Goal: Transaction & Acquisition: Purchase product/service

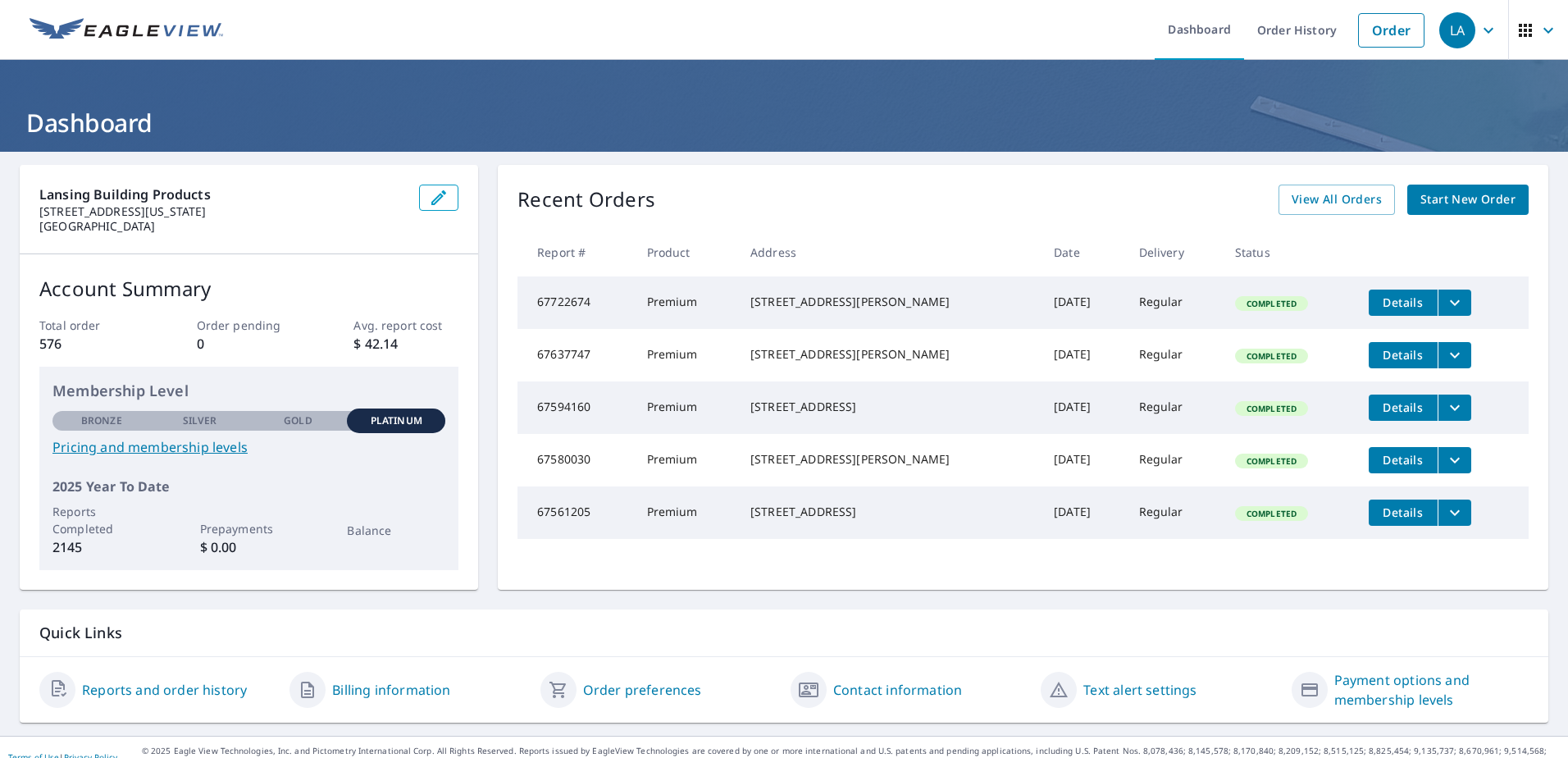
click at [1463, 191] on span "Start New Order" at bounding box center [1468, 199] width 95 height 20
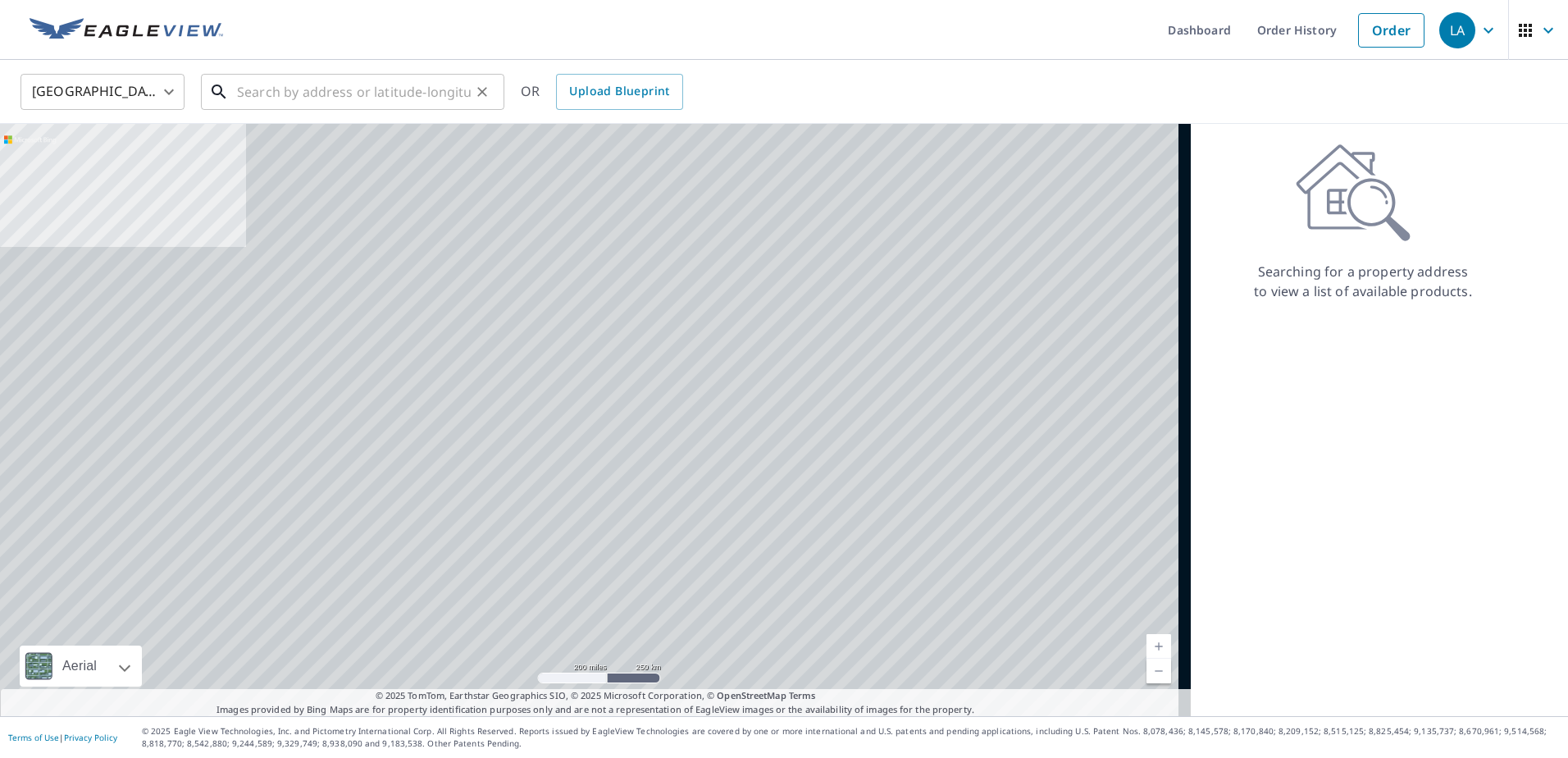
click at [335, 98] on input "text" at bounding box center [354, 92] width 234 height 46
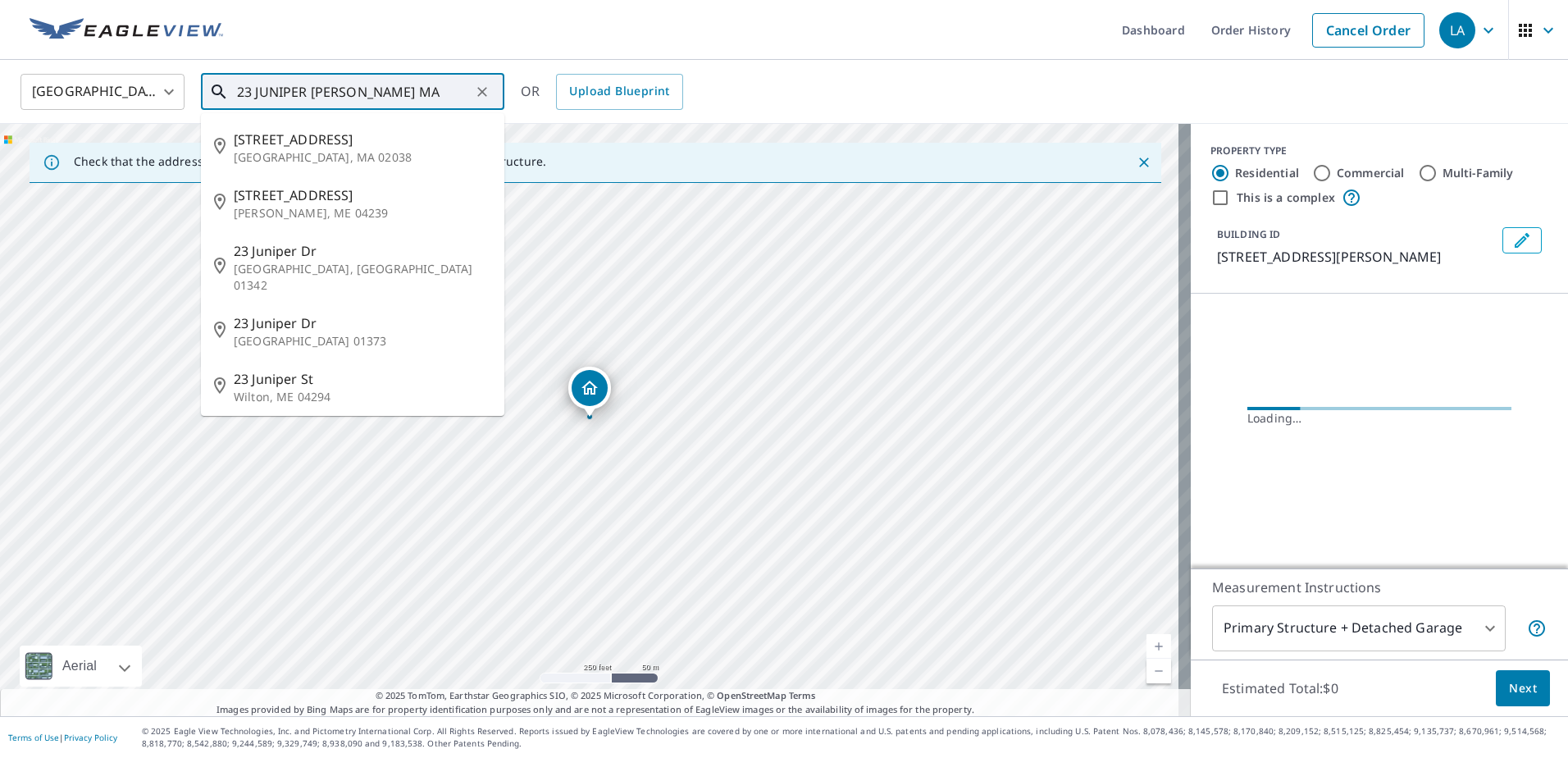
click at [398, 91] on input "23 JUNIPER [PERSON_NAME] MA" at bounding box center [354, 92] width 234 height 46
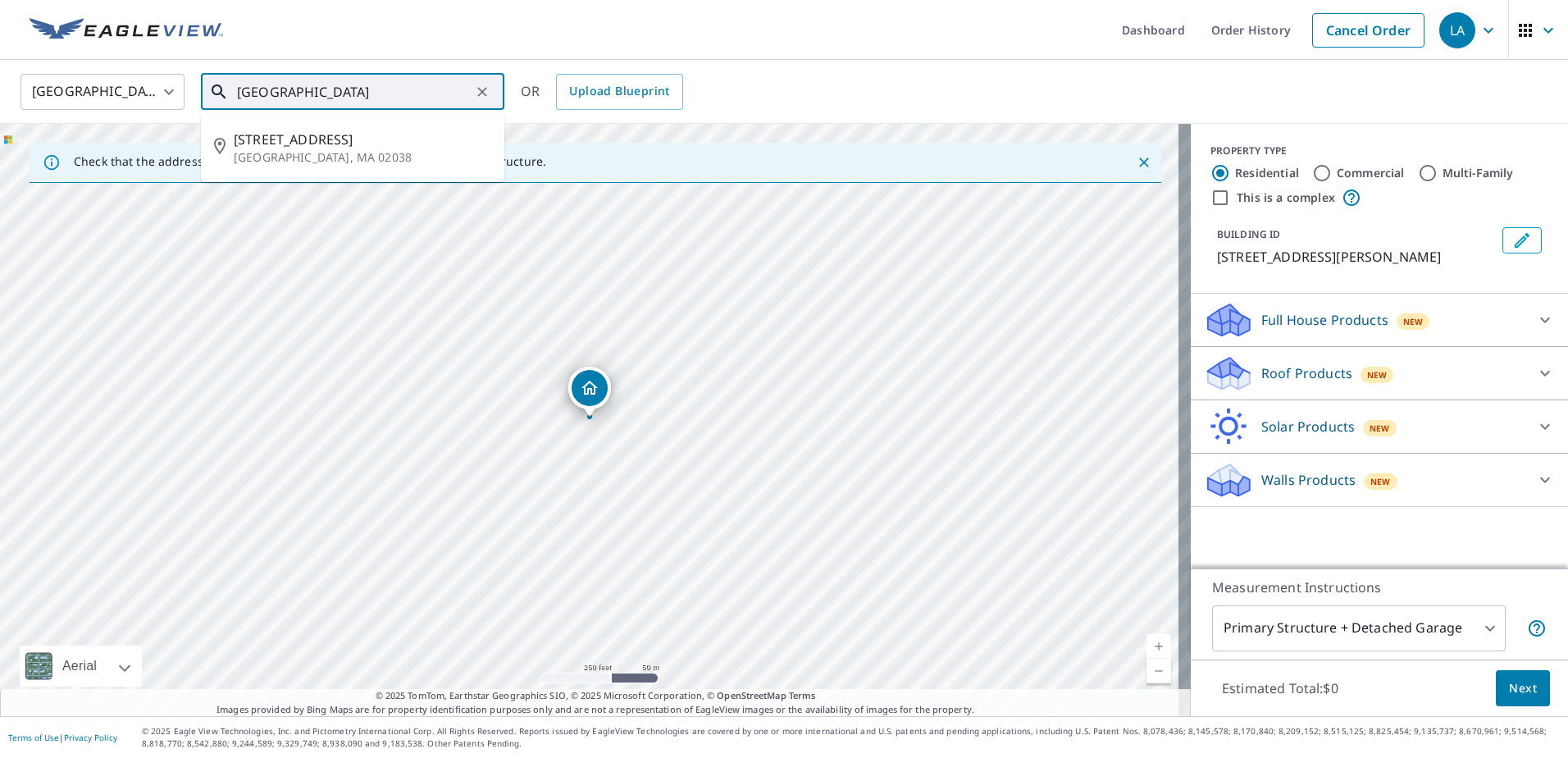
type input "[GEOGRAPHIC_DATA]"
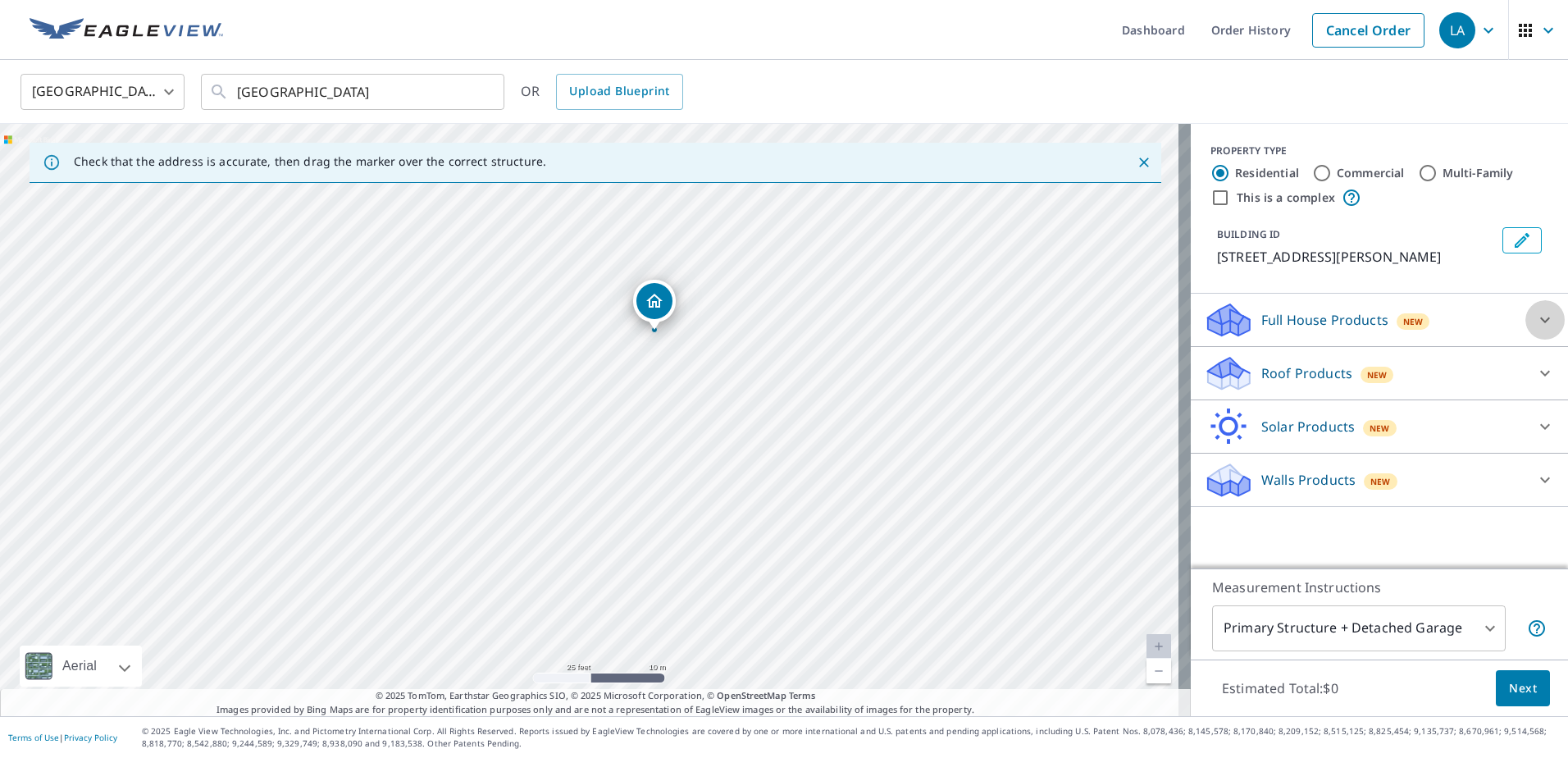
click at [1526, 319] on div at bounding box center [1545, 320] width 39 height 39
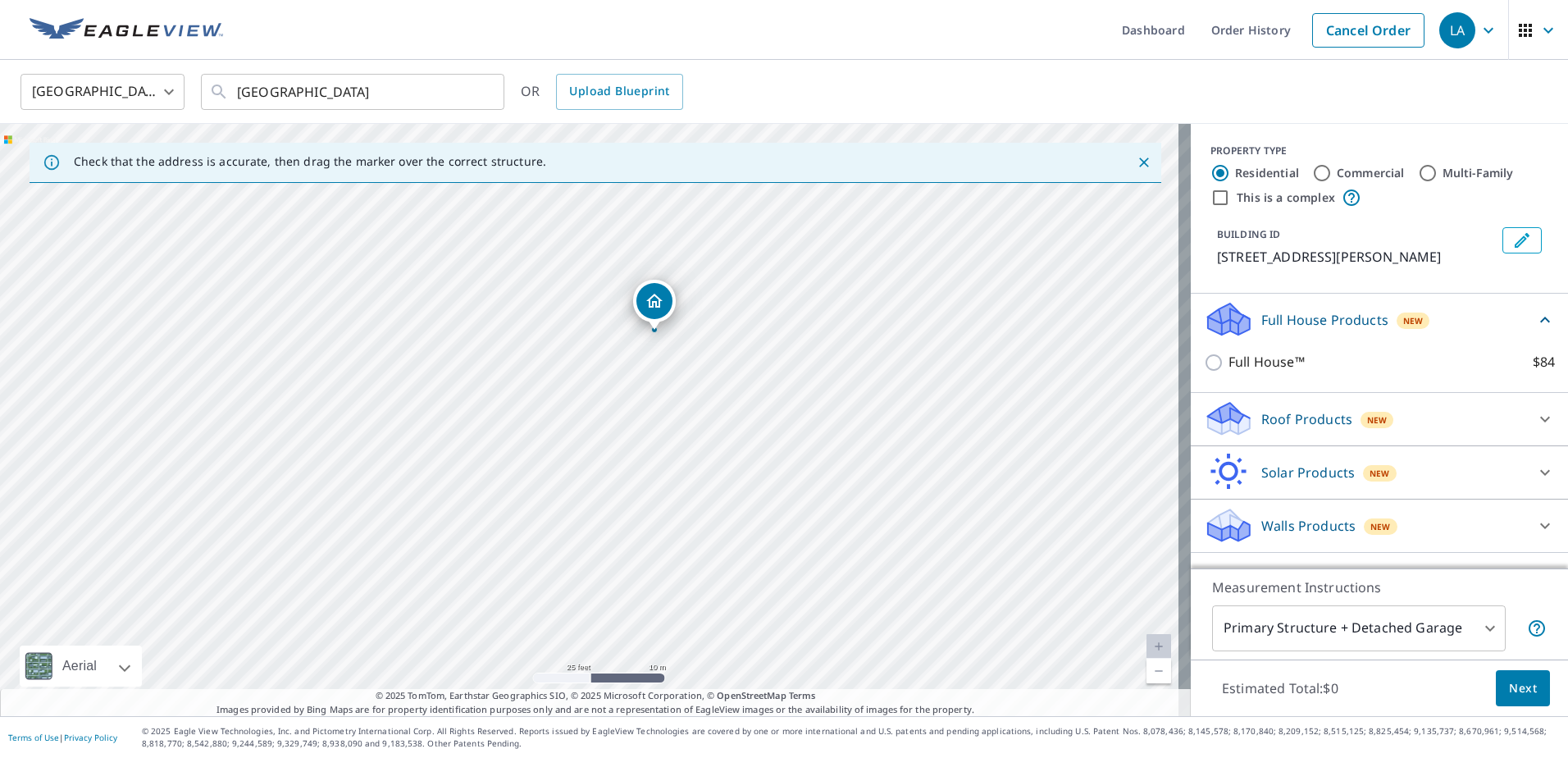
click at [1312, 321] on p "Full House Products" at bounding box center [1325, 320] width 127 height 19
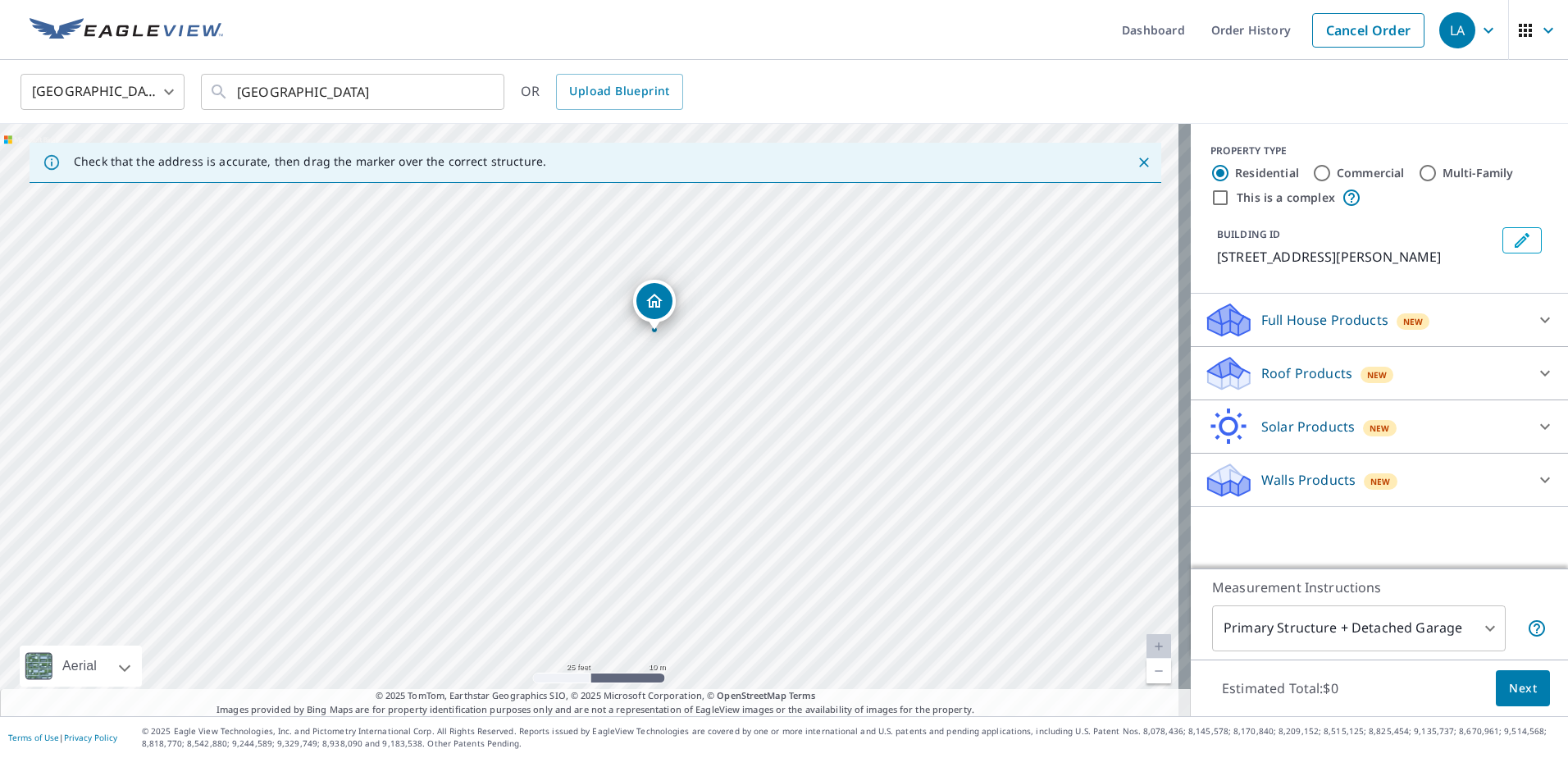
click at [1310, 321] on p "Full House Products" at bounding box center [1325, 320] width 127 height 19
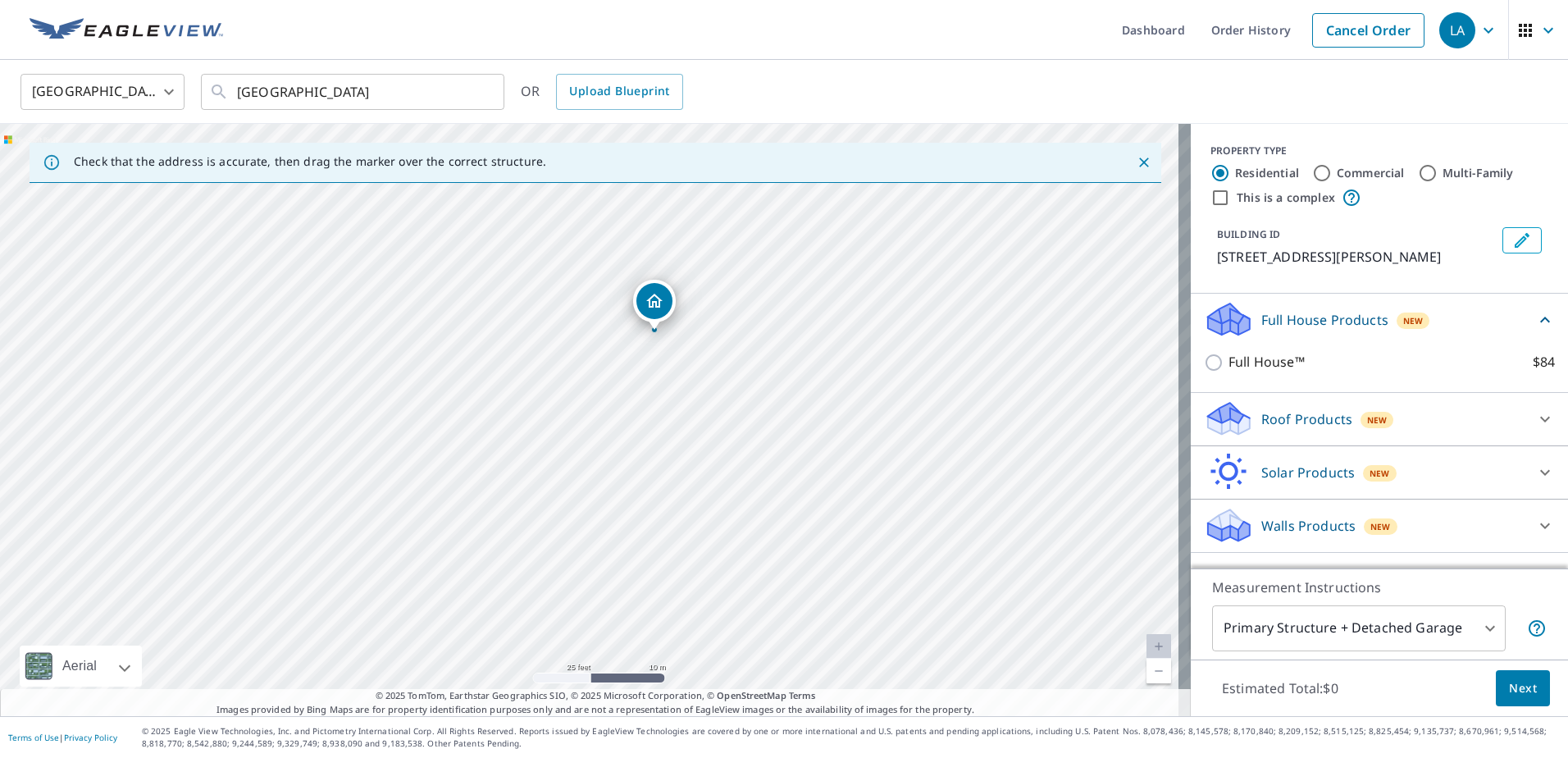
click at [1274, 320] on p "Full House Products" at bounding box center [1325, 320] width 127 height 19
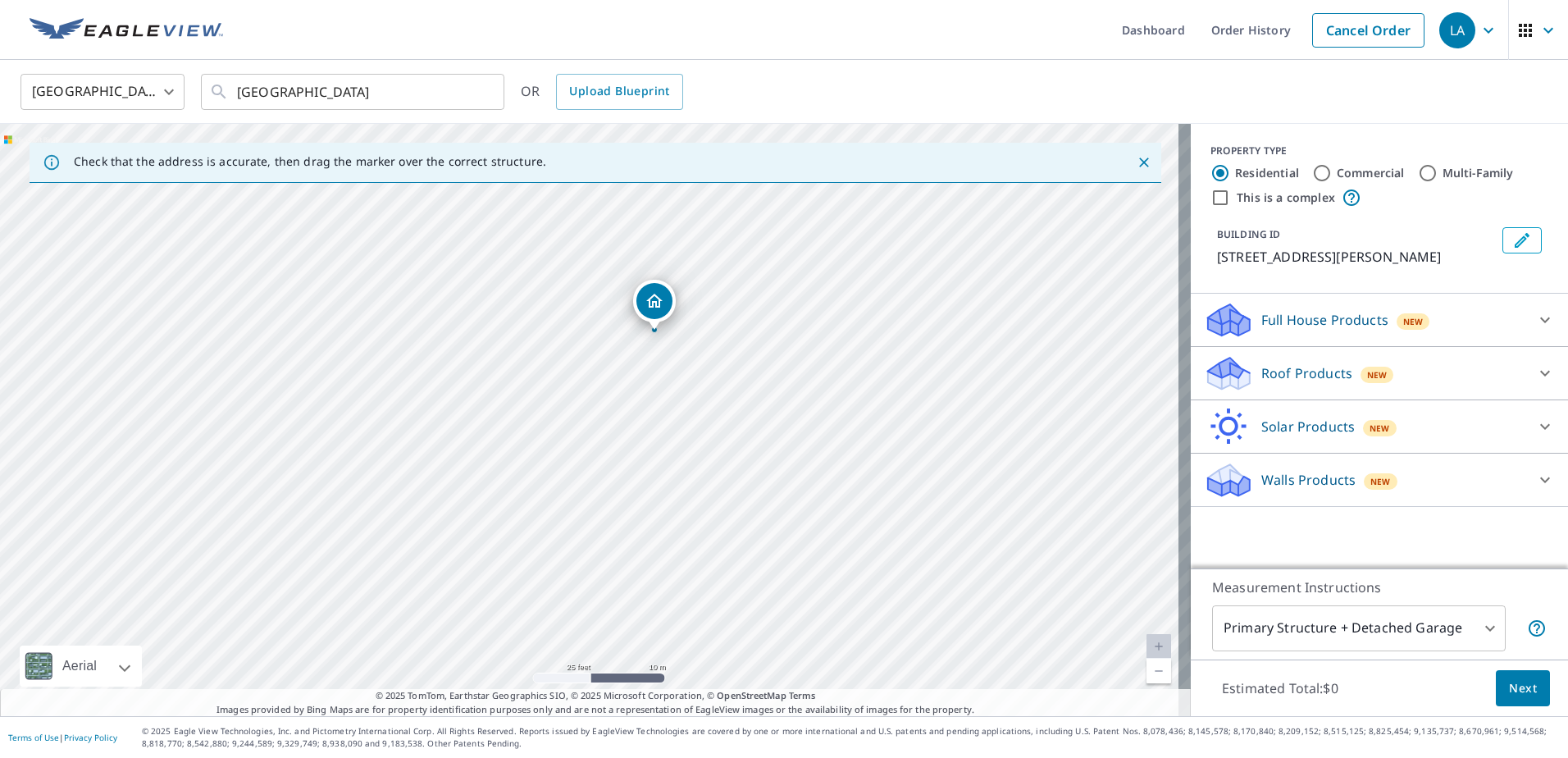
click at [1274, 320] on p "Full House Products" at bounding box center [1325, 320] width 127 height 19
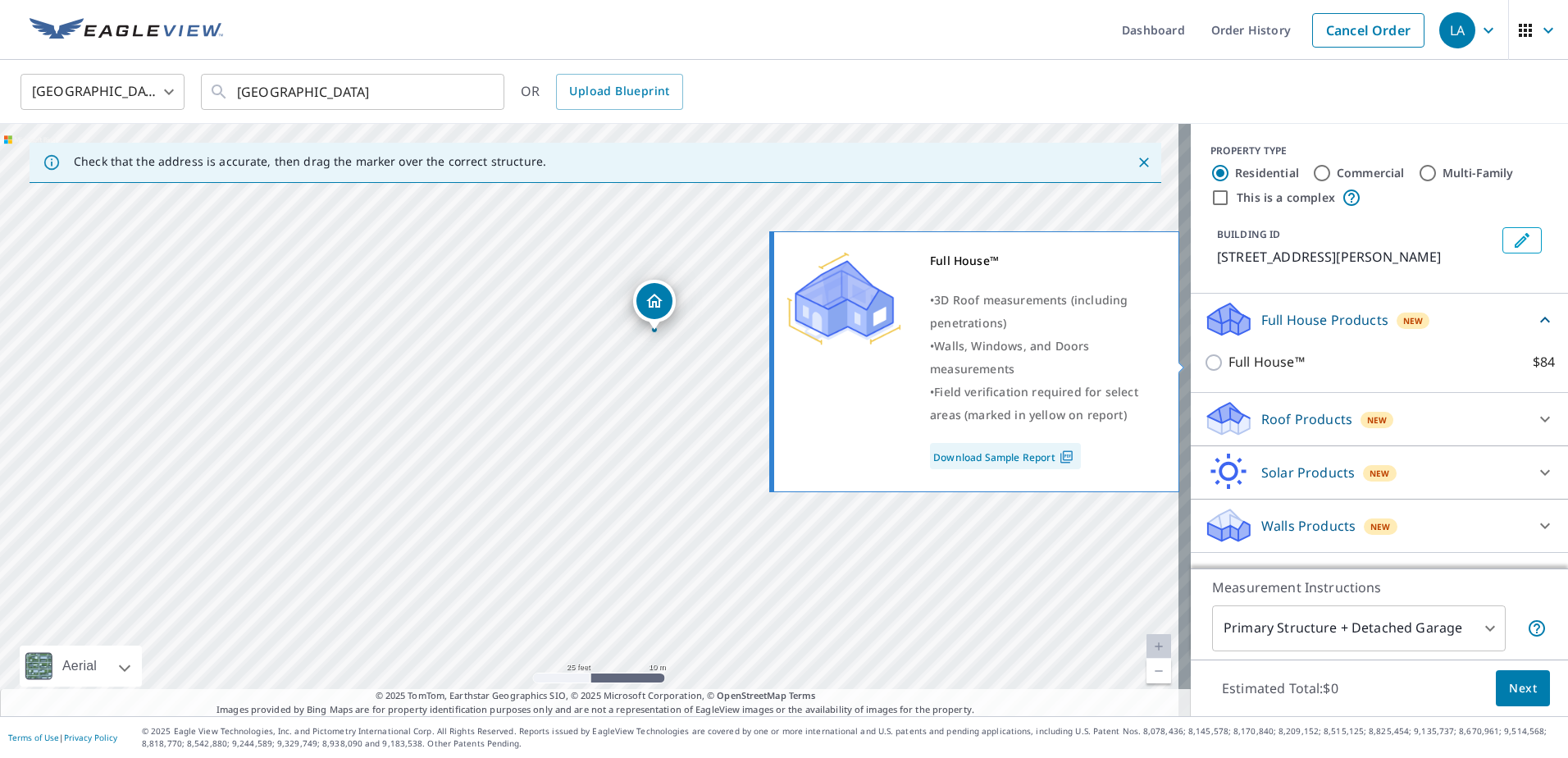
click at [1208, 363] on input "Full House™ $84" at bounding box center [1217, 362] width 25 height 19
checkbox input "true"
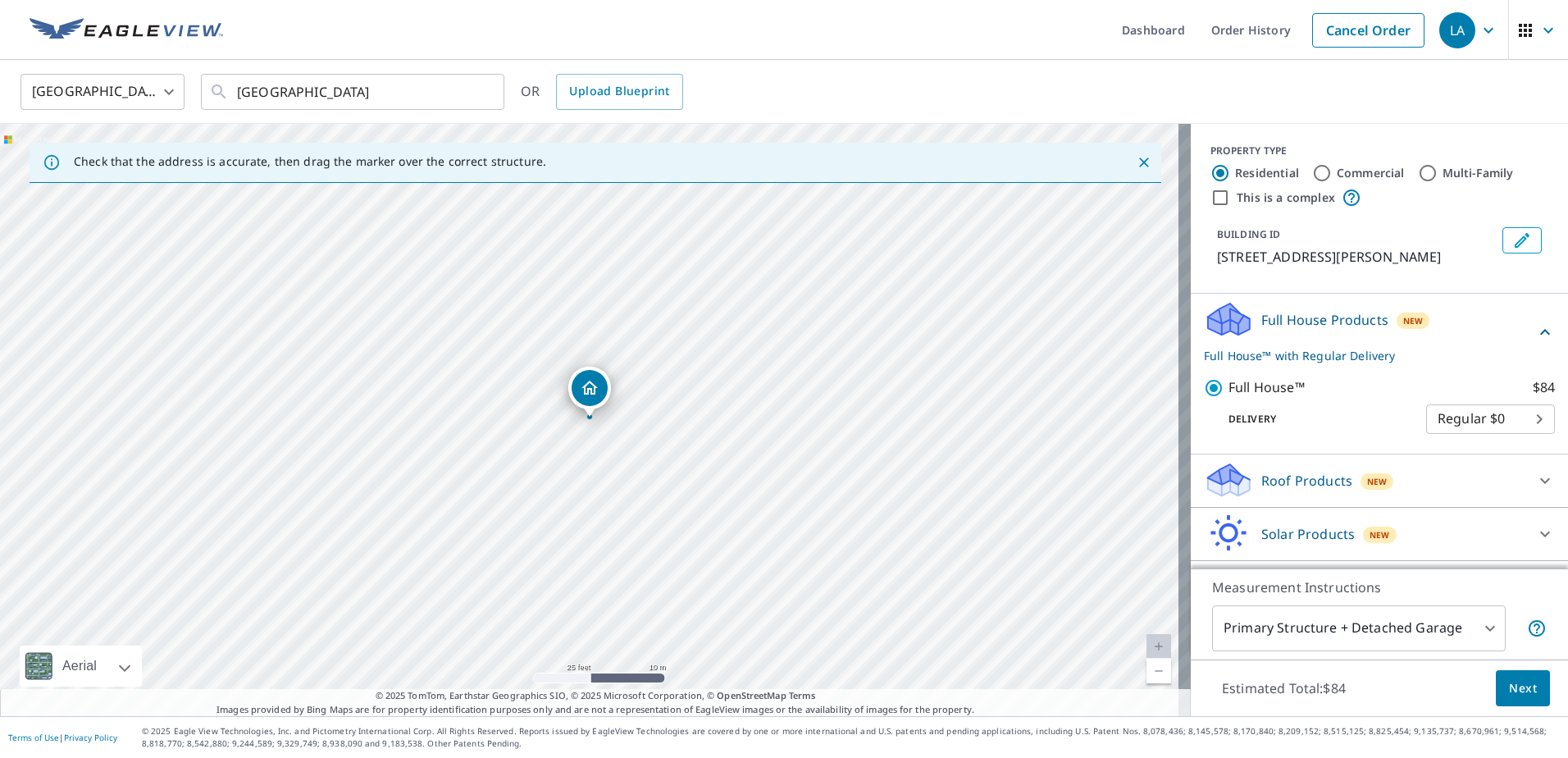
click at [1510, 685] on span "Next" at bounding box center [1523, 688] width 27 height 20
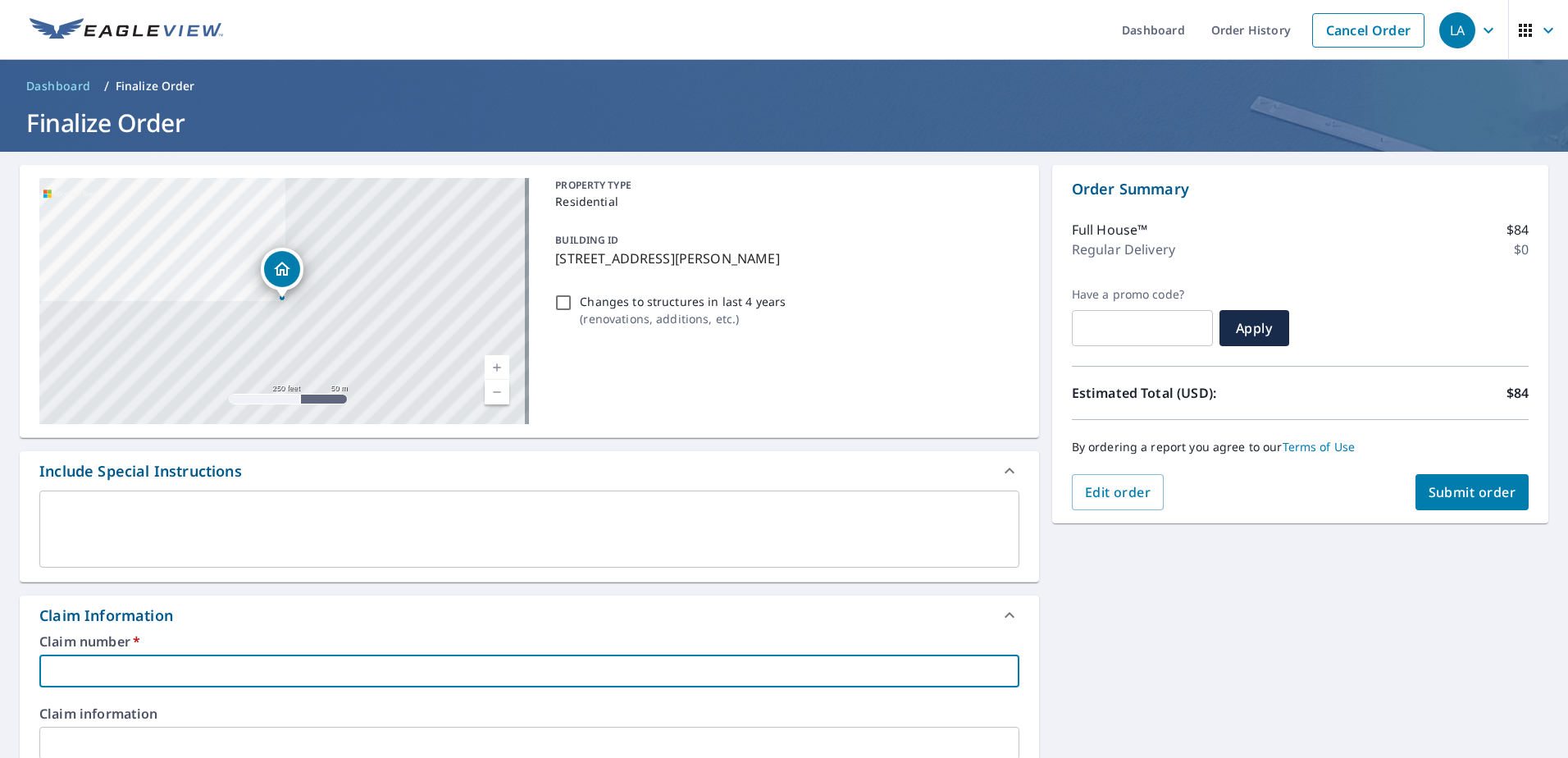
click at [251, 661] on input "text" at bounding box center [529, 670] width 980 height 33
type input "1078417 [PERSON_NAME]"
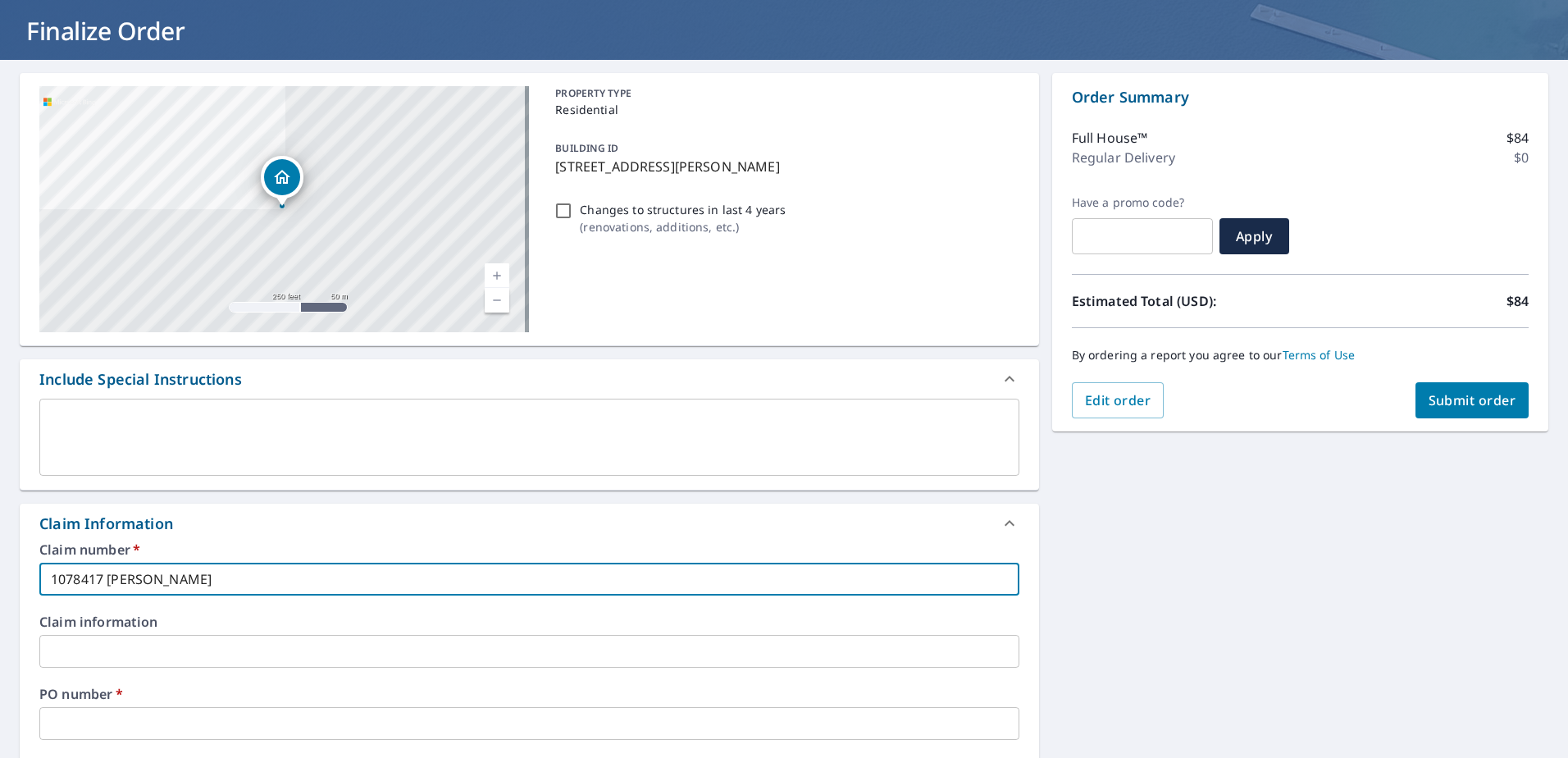
scroll to position [246, 0]
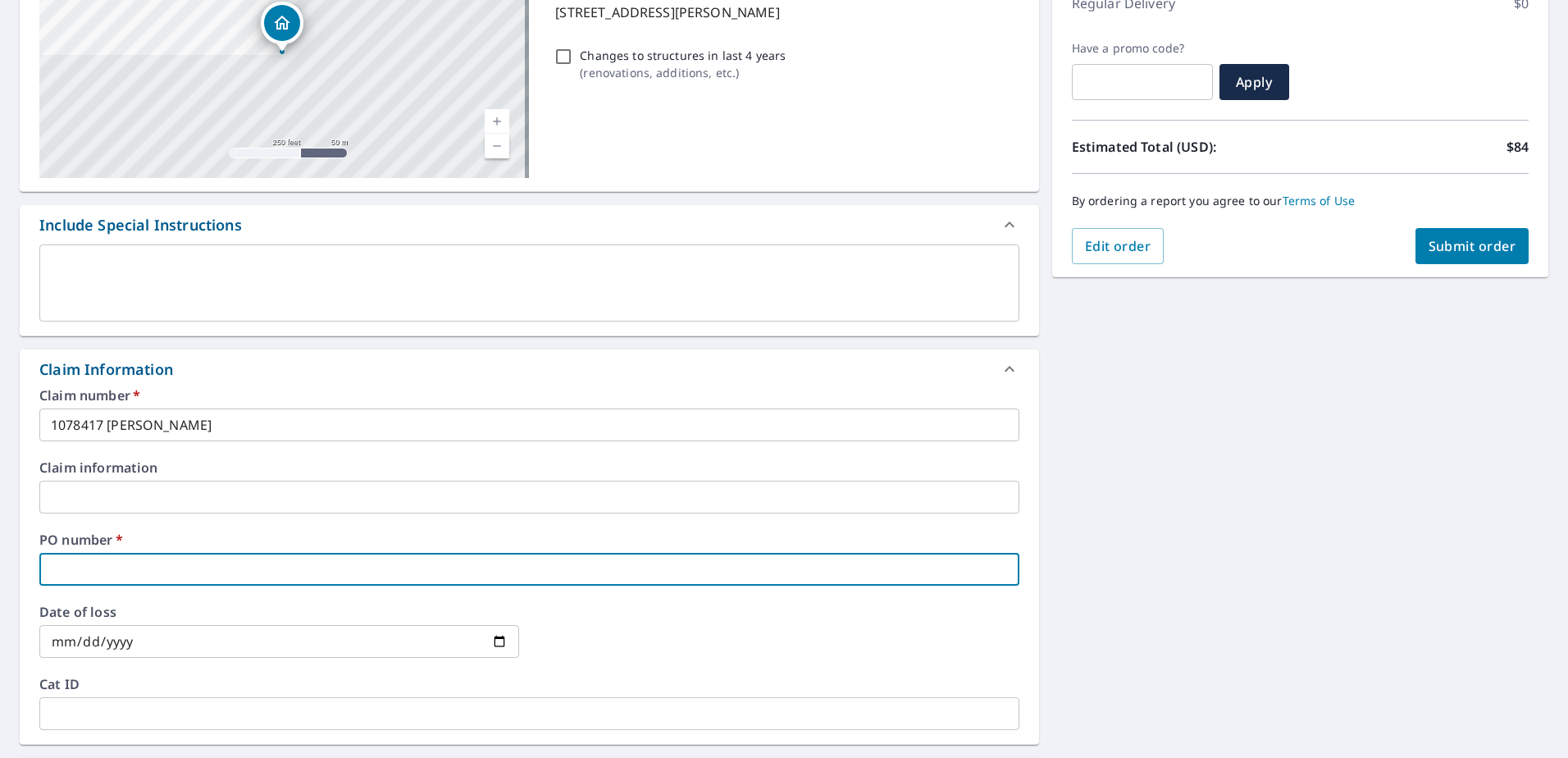
click at [200, 577] on input "text" at bounding box center [529, 568] width 980 height 33
type input "[PERSON_NAME] ST [PERSON_NAME]"
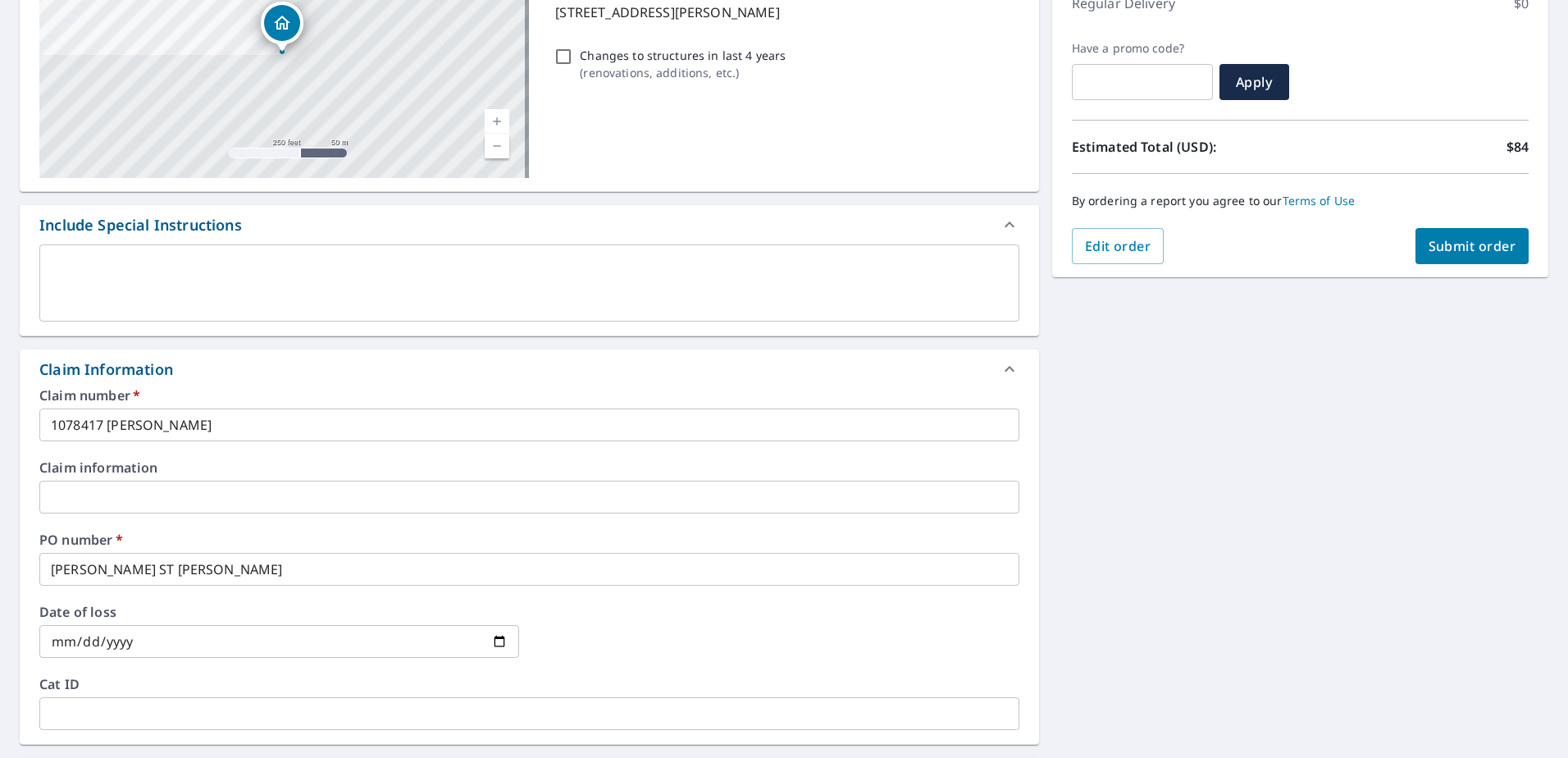
drag, startPoint x: 1109, startPoint y: 485, endPoint x: 1110, endPoint y: 472, distance: 13.0
click at [1109, 476] on div "[STREET_ADDRESS] A standard road map Aerial A detailed look from above Labels L…" at bounding box center [784, 507] width 1568 height 1203
click at [1127, 462] on div "[STREET_ADDRESS] A standard road map Aerial A detailed look from above Labels L…" at bounding box center [784, 507] width 1568 height 1203
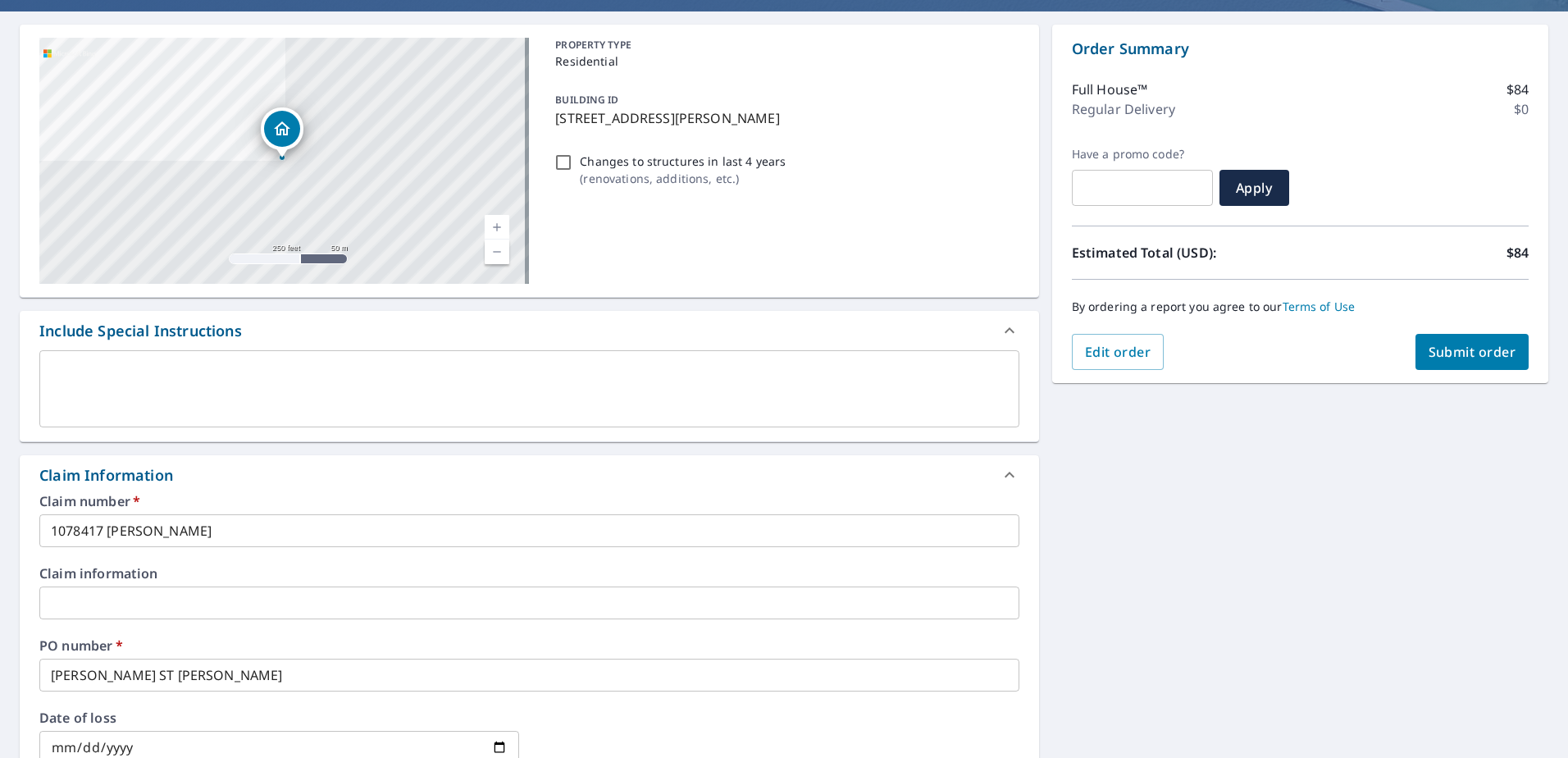
scroll to position [0, 0]
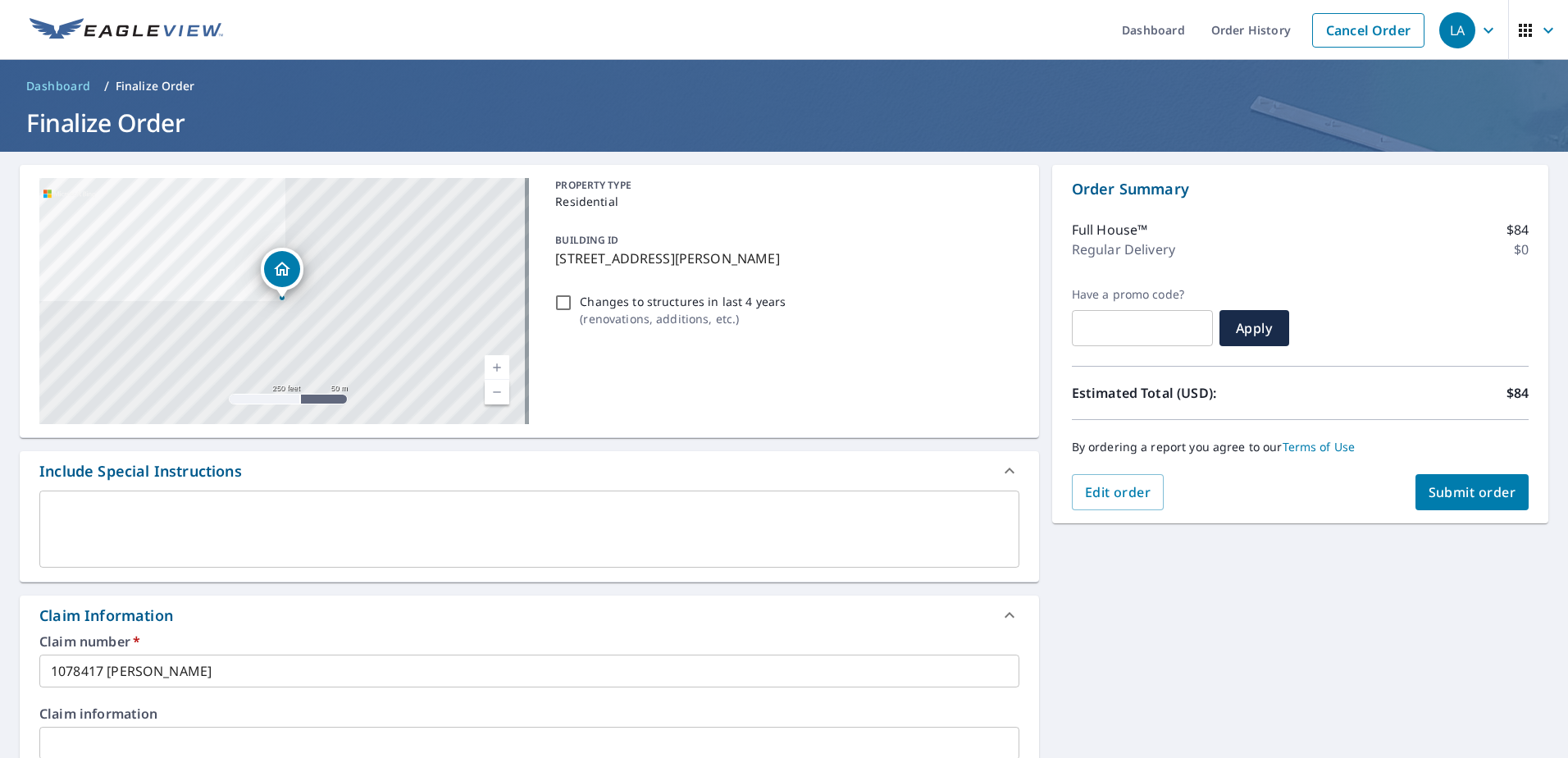
click at [1251, 607] on div "[STREET_ADDRESS] A standard road map Aerial A detailed look from above Labels L…" at bounding box center [784, 753] width 1568 height 1203
click at [1466, 491] on span "Submit order" at bounding box center [1472, 492] width 88 height 18
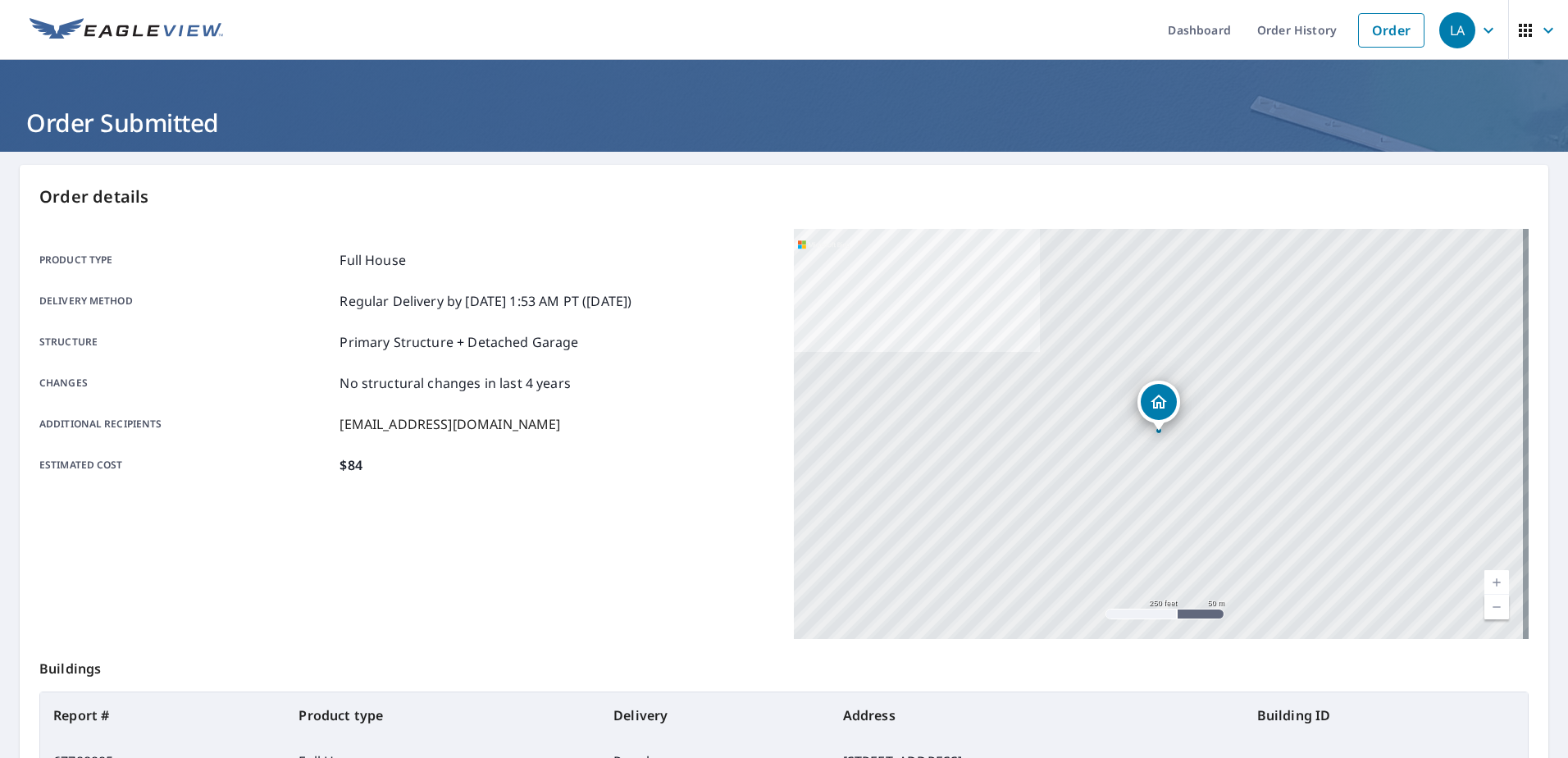
click at [655, 334] on div "Structure Primary Structure + Detached Garage" at bounding box center [406, 342] width 735 height 19
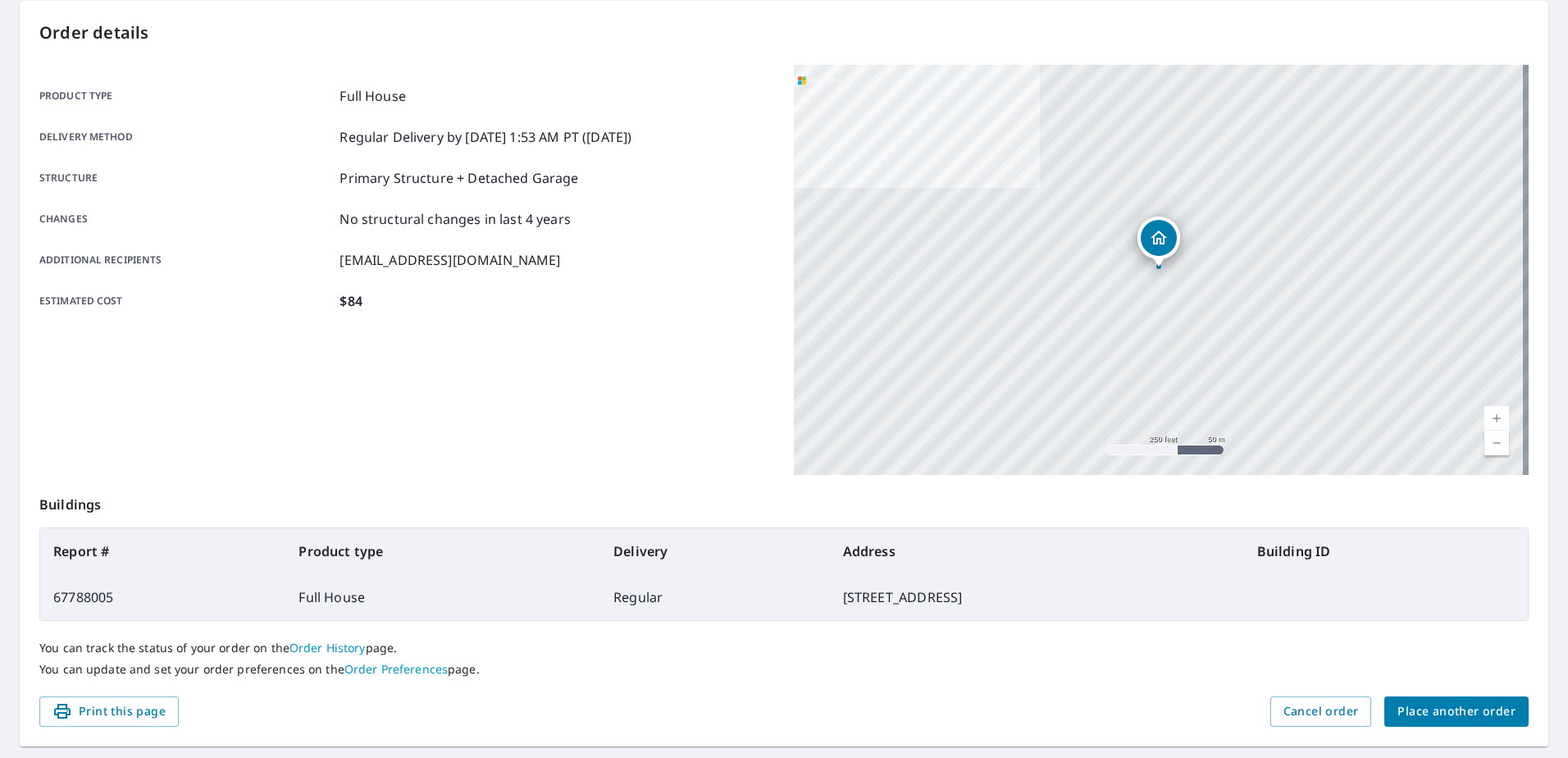
scroll to position [207, 0]
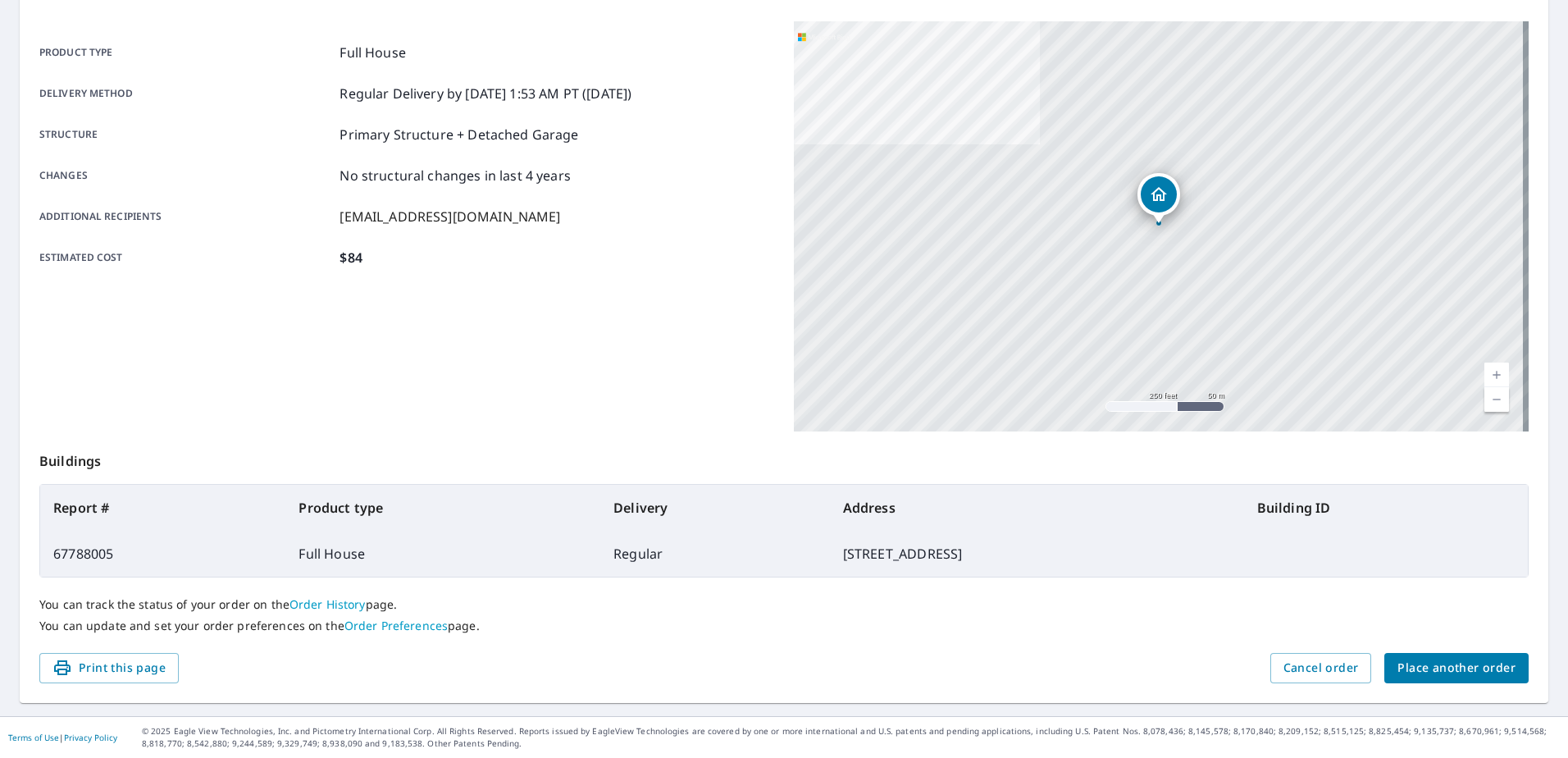
click at [632, 437] on p "Buildings" at bounding box center [784, 457] width 1489 height 52
drag, startPoint x: 136, startPoint y: 559, endPoint x: 50, endPoint y: 558, distance: 86.0
click at [50, 558] on td "67788005" at bounding box center [162, 553] width 245 height 46
copy td "67788005"
drag, startPoint x: 631, startPoint y: 431, endPoint x: 864, endPoint y: 561, distance: 266.8
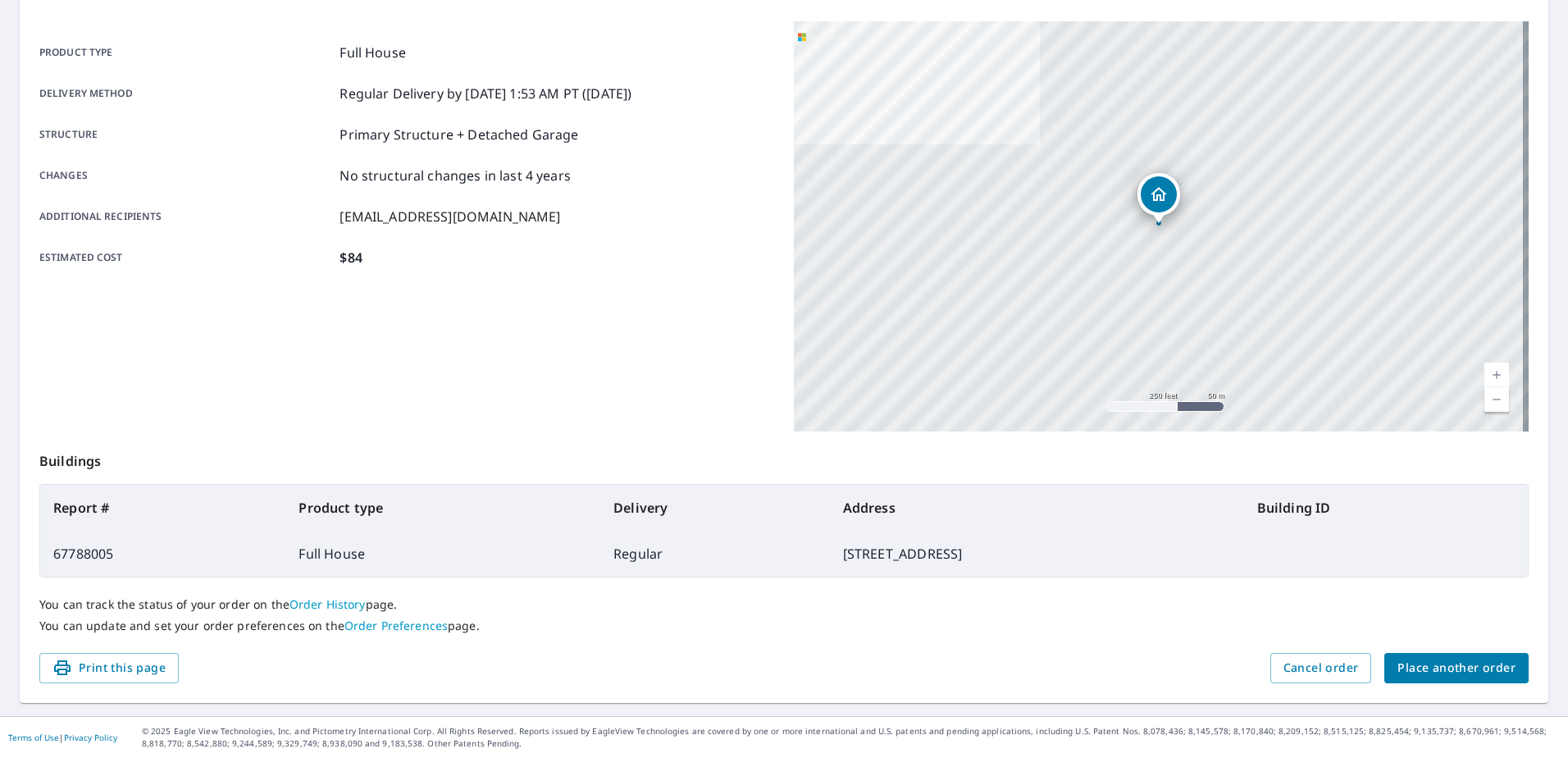
click at [635, 431] on p "Buildings" at bounding box center [784, 457] width 1489 height 52
drag, startPoint x: 962, startPoint y: 553, endPoint x: 726, endPoint y: 556, distance: 236.0
click at [830, 556] on td "[STREET_ADDRESS]" at bounding box center [1038, 553] width 414 height 46
copy td "[STREET_ADDRESS]"
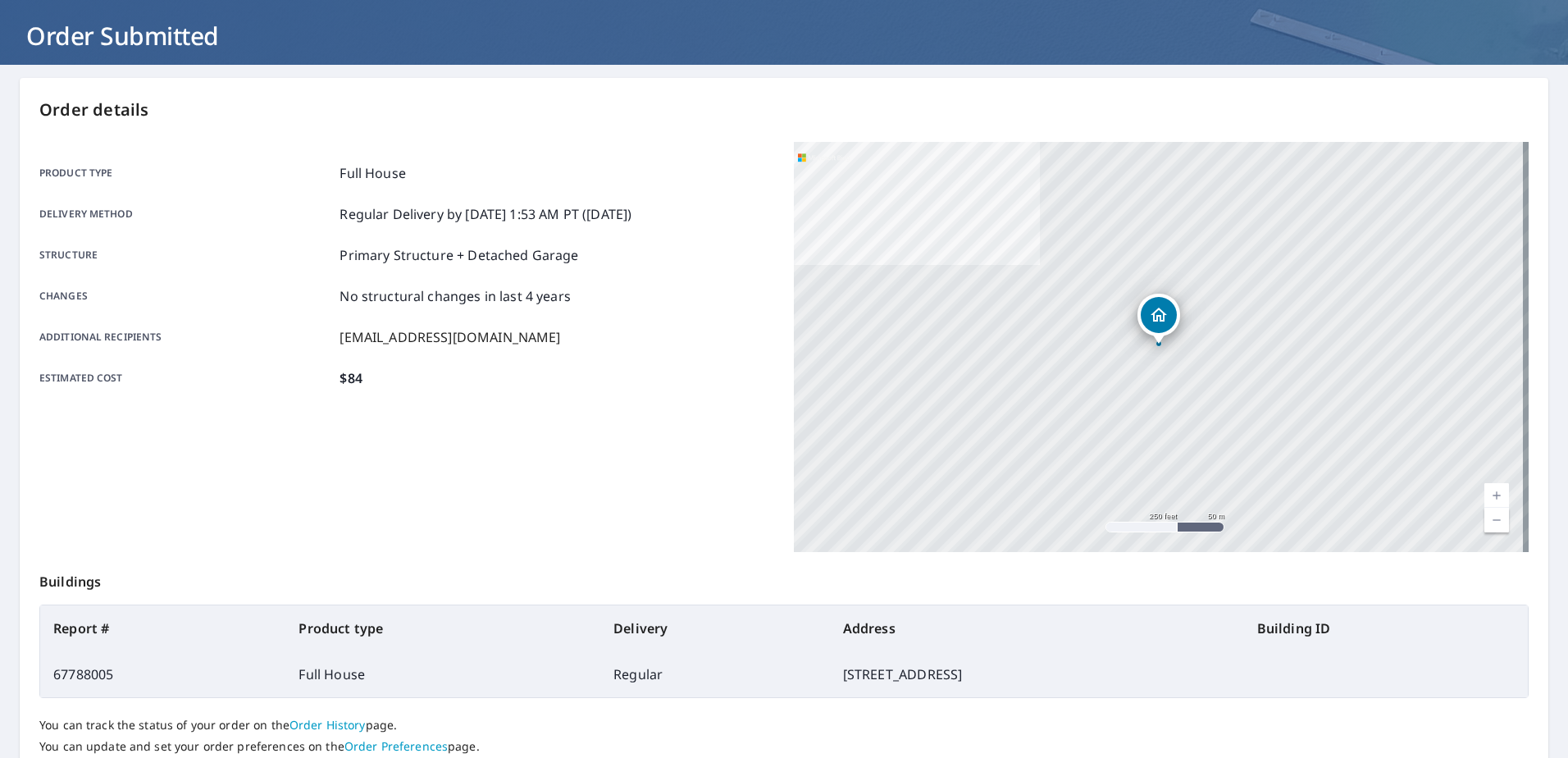
scroll to position [0, 0]
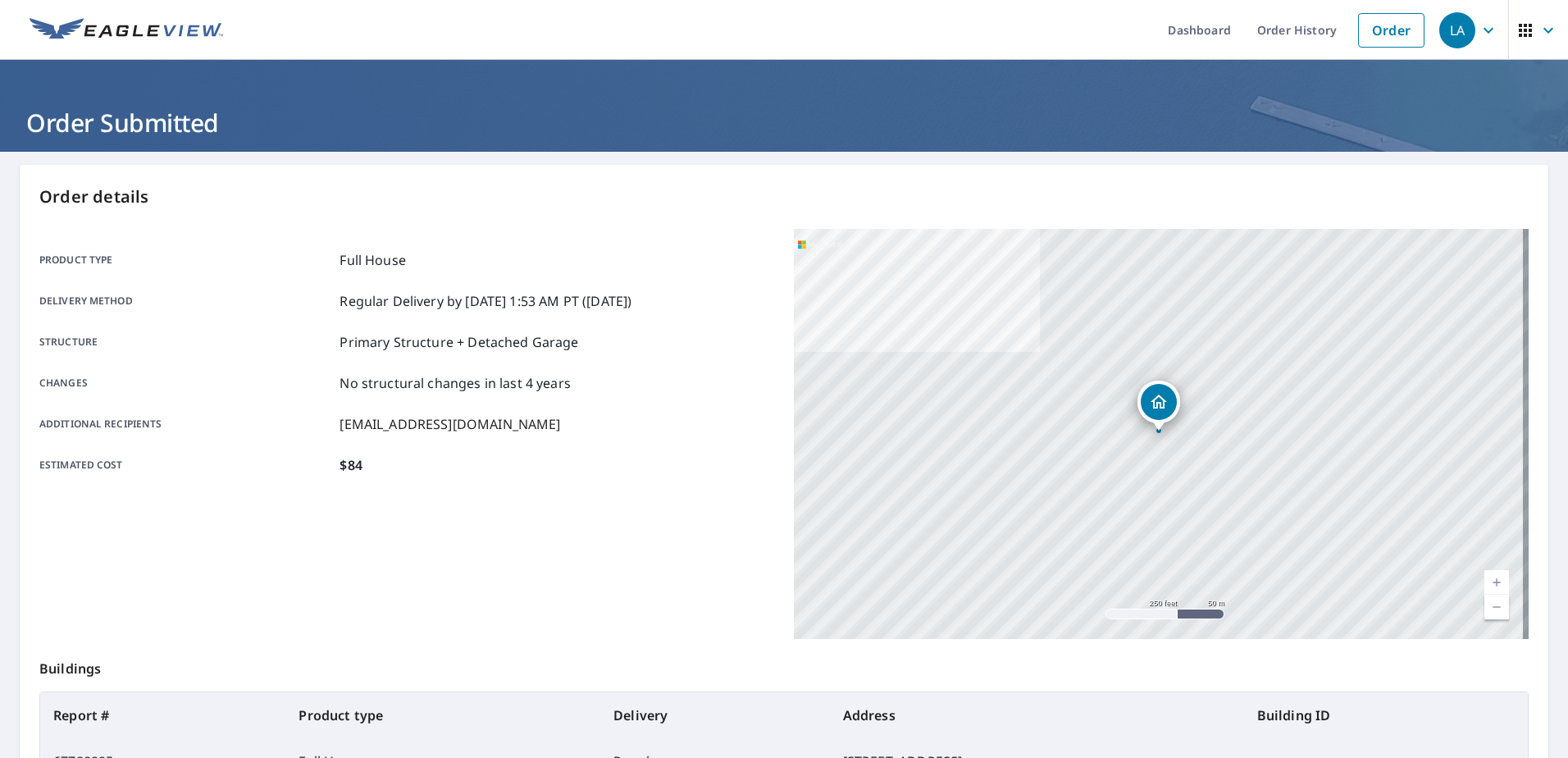
click at [654, 189] on p "Order details" at bounding box center [784, 197] width 1489 height 25
drag, startPoint x: 655, startPoint y: 134, endPoint x: 661, endPoint y: 47, distance: 87.2
click at [653, 117] on h1 "Order Submitted" at bounding box center [784, 123] width 1529 height 34
